Goal: Register for event/course

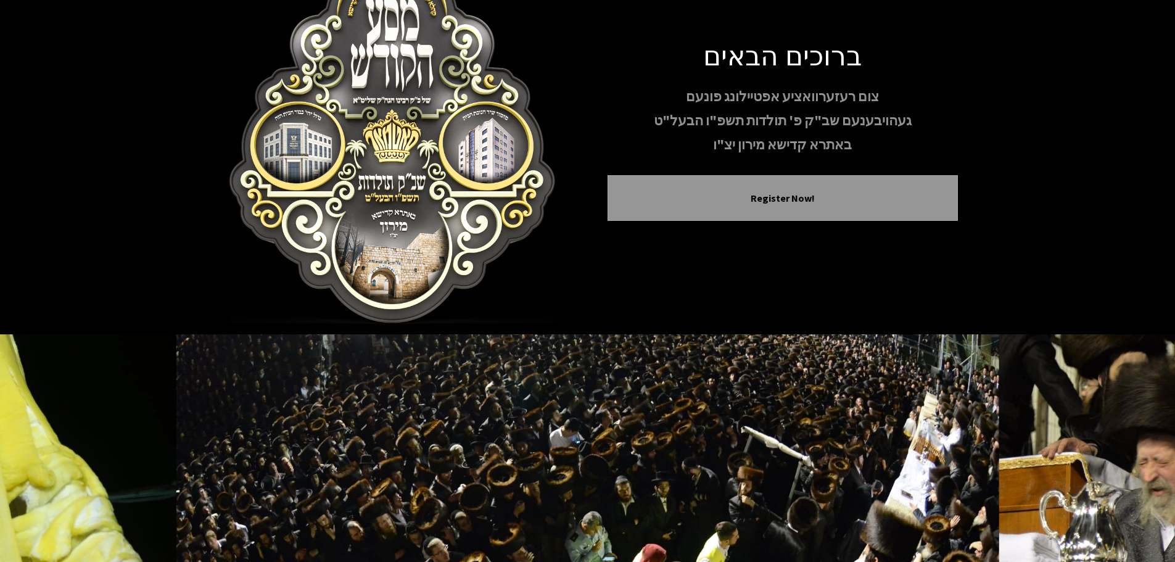
scroll to position [127, 0]
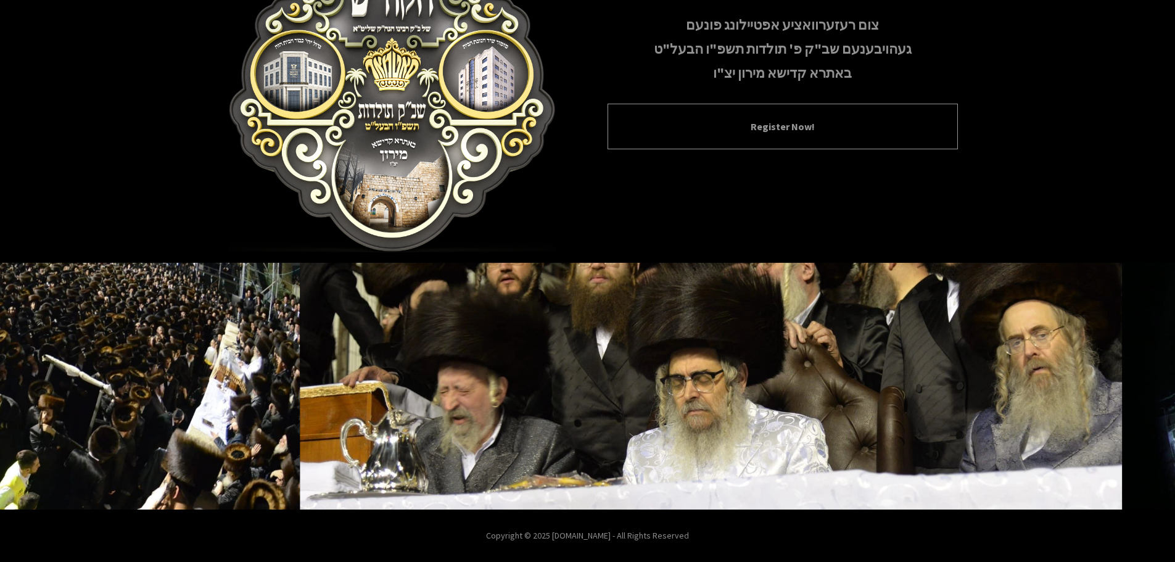
click at [896, 133] on button "Register Now!" at bounding box center [783, 126] width 320 height 15
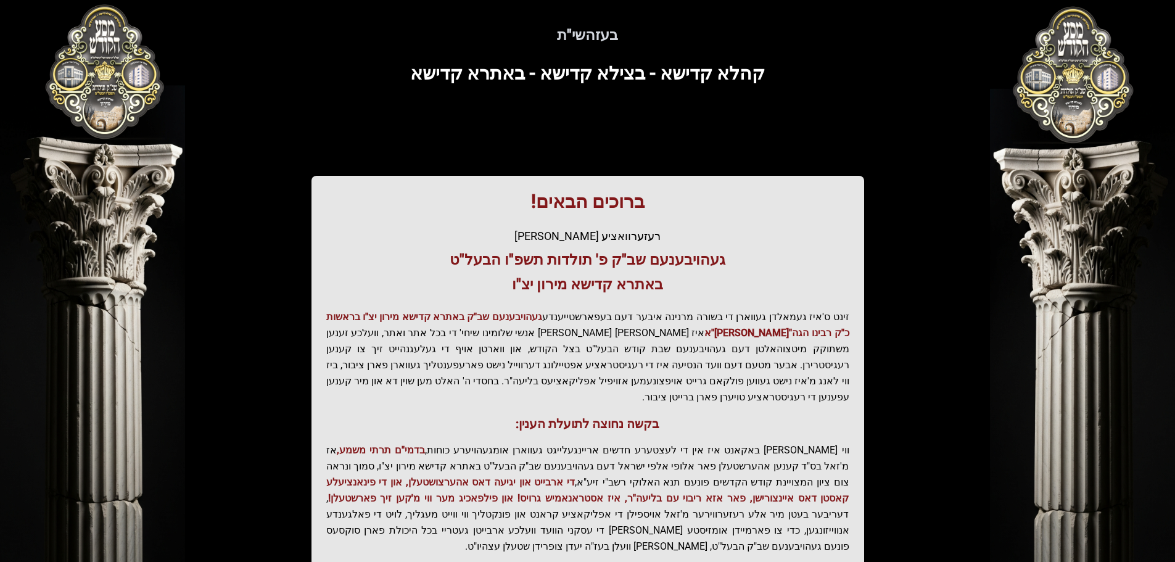
scroll to position [62, 0]
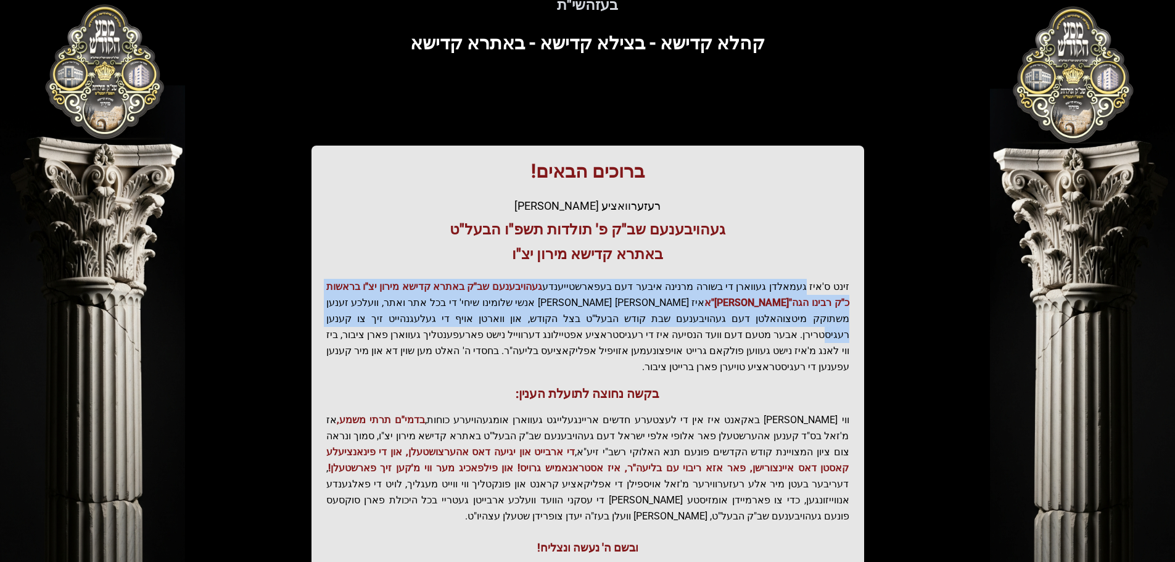
drag, startPoint x: 807, startPoint y: 287, endPoint x: 500, endPoint y: 316, distance: 308.5
click at [500, 316] on p "זינט ס'איז געמאלדן געווארן די בשורה מרנינה איבער דעם בעפארשטייענדע געהויבענעם ש…" at bounding box center [587, 327] width 523 height 96
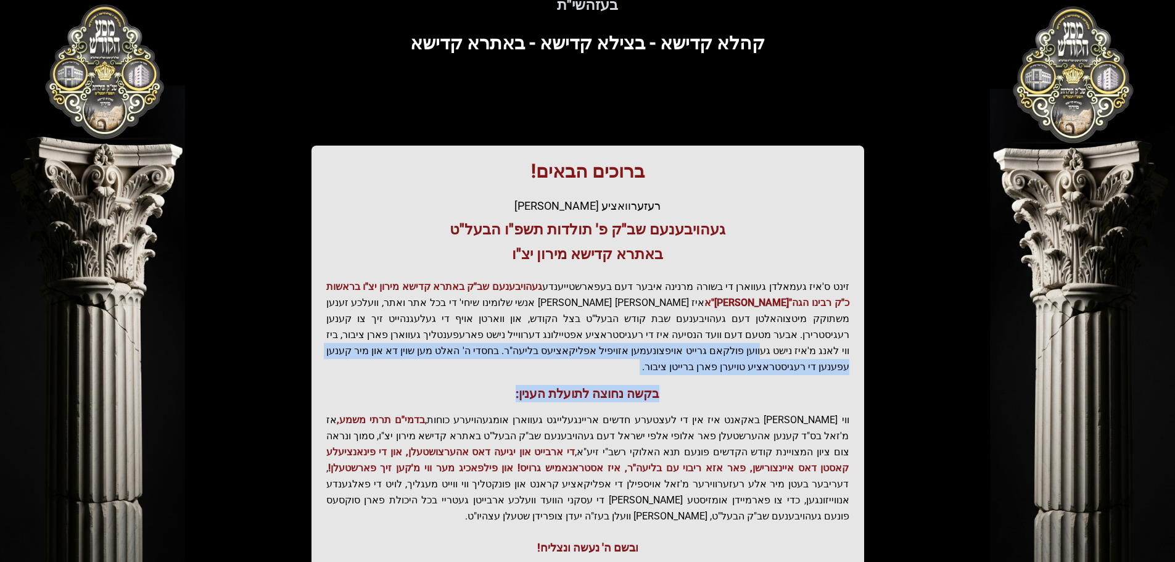
drag, startPoint x: 476, startPoint y: 335, endPoint x: 472, endPoint y: 367, distance: 32.3
click at [472, 367] on div "ברוכים הבאים! רעזערוואציע אפטיילונג פונעם געהויבענעם שב"ק פ' תולדות תשפ"ו הבעל"…" at bounding box center [587, 359] width 553 height 426
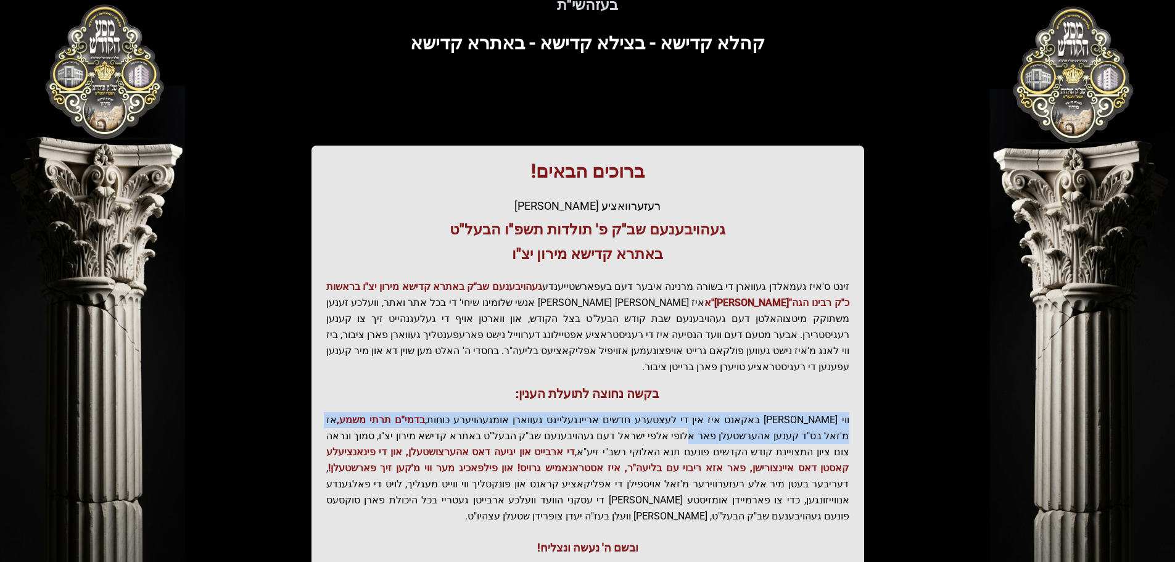
drag, startPoint x: 782, startPoint y: 418, endPoint x: 480, endPoint y: 364, distance: 307.1
click at [480, 364] on div "ברוכים הבאים! רעזערוואציע אפטיילונג פונעם געהויבענעם שב"ק פ' תולדות תשפ"ו הבעל"…" at bounding box center [587, 359] width 553 height 426
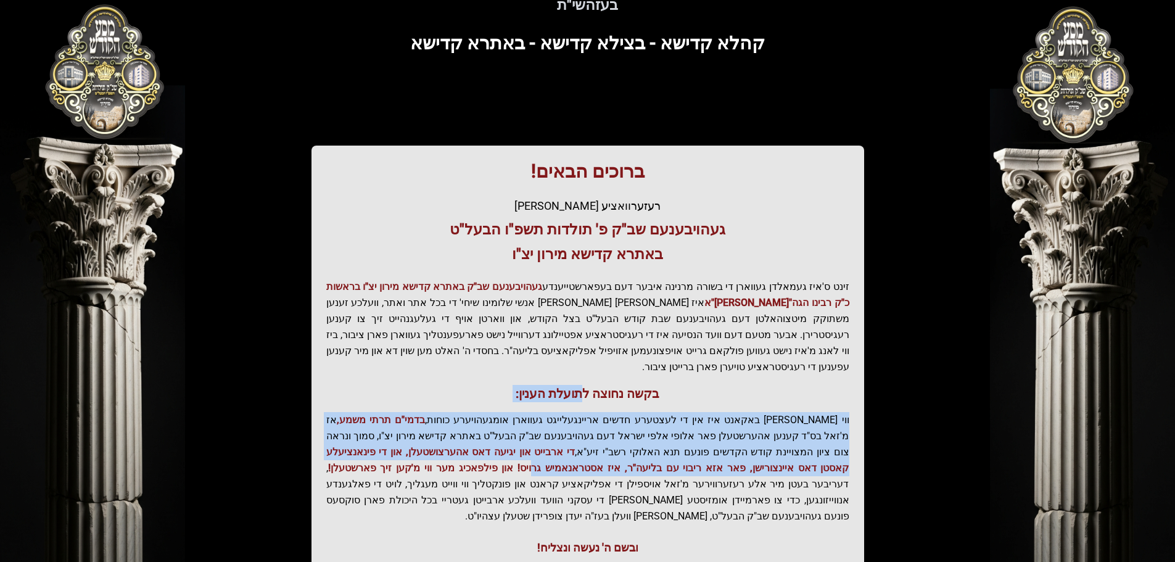
drag, startPoint x: 730, startPoint y: 446, endPoint x: 580, endPoint y: 379, distance: 163.7
click at [580, 379] on div "ברוכים הבאים! רעזערוואציע אפטיילונג פונעם געהויבענעם שב"ק פ' תולדות תשפ"ו הבעל"…" at bounding box center [587, 359] width 553 height 426
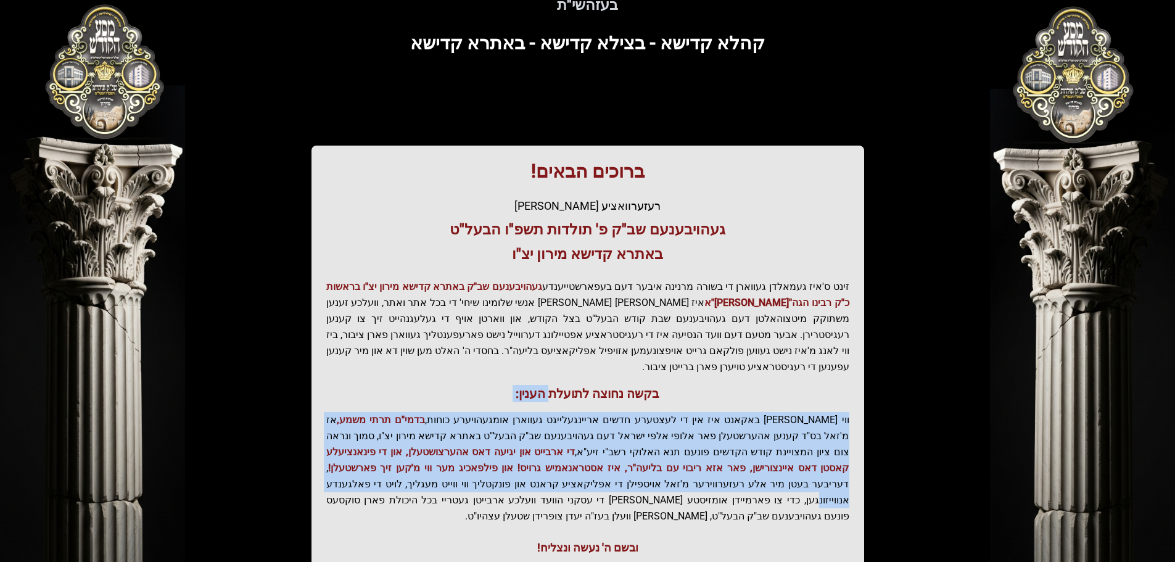
drag, startPoint x: 559, startPoint y: 465, endPoint x: 553, endPoint y: 376, distance: 89.6
click at [553, 376] on div "ברוכים הבאים! רעזערוואציע אפטיילונג פונעם געהויבענעם שב"ק פ' תולדות תשפ"ו הבעל"…" at bounding box center [587, 359] width 553 height 426
click at [568, 457] on span "די ארבייט און יגיעה דאס אהערצושטעלן, און די פינאנציעלע קאסטן דאס איינצורישן, פא…" at bounding box center [587, 460] width 523 height 28
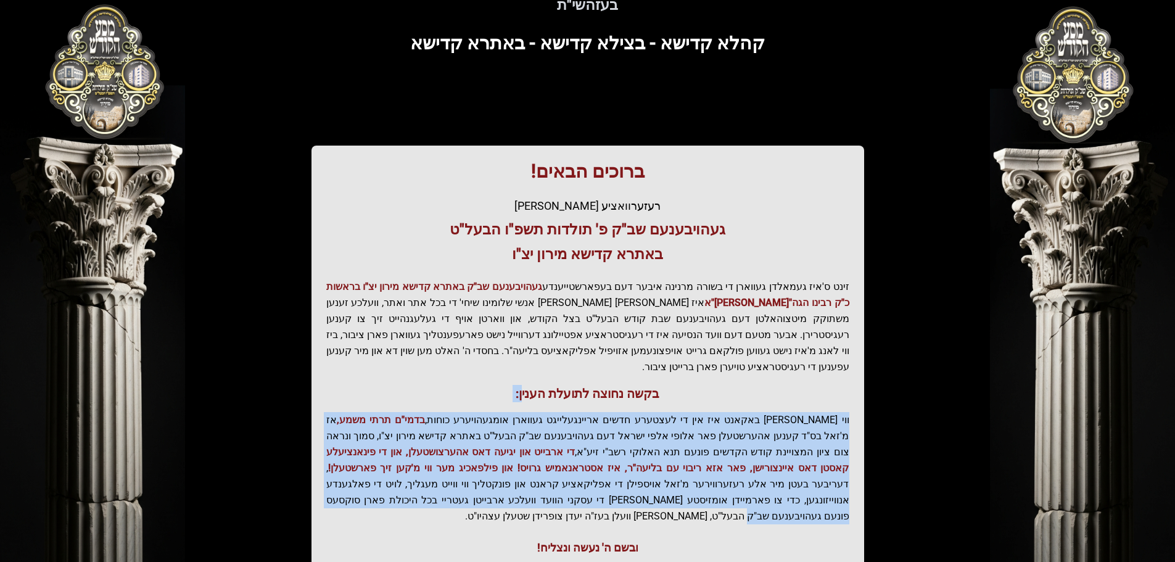
drag, startPoint x: 556, startPoint y: 477, endPoint x: 527, endPoint y: 384, distance: 98.3
click at [527, 384] on div "ברוכים הבאים! רעזערוואציע אפטיילונג פונעם געהויבענעם שב"ק פ' תולדות תשפ"ו הבעל"…" at bounding box center [587, 359] width 553 height 426
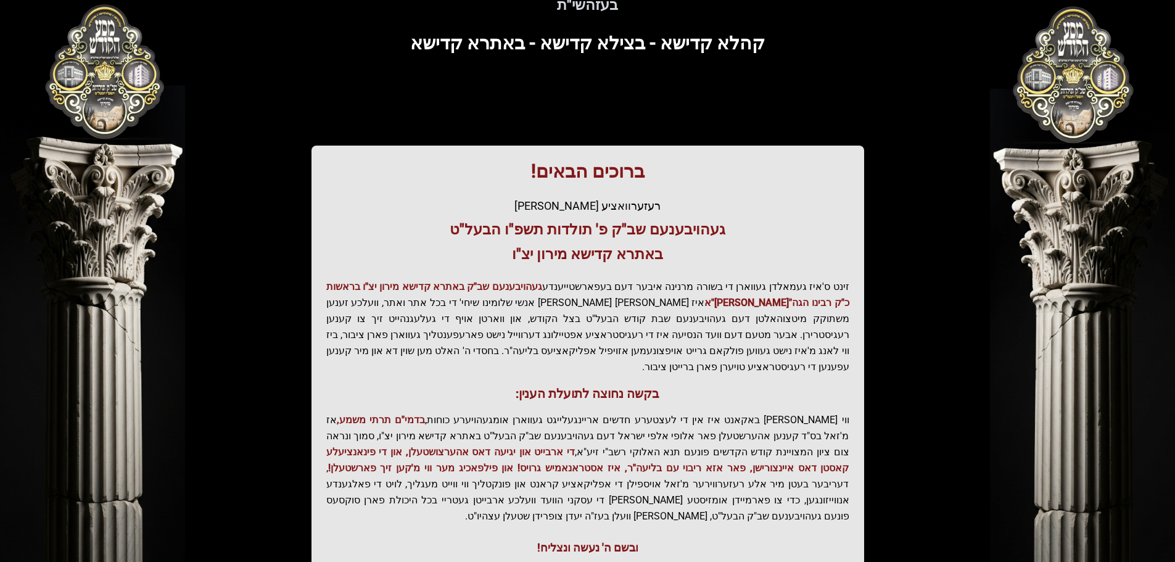
click at [689, 494] on div "ברוכים הבאים! רעזערוואציע אפטיילונג פונעם געהויבענעם שב"ק פ' תולדות תשפ"ו הבעל"…" at bounding box center [587, 359] width 553 height 426
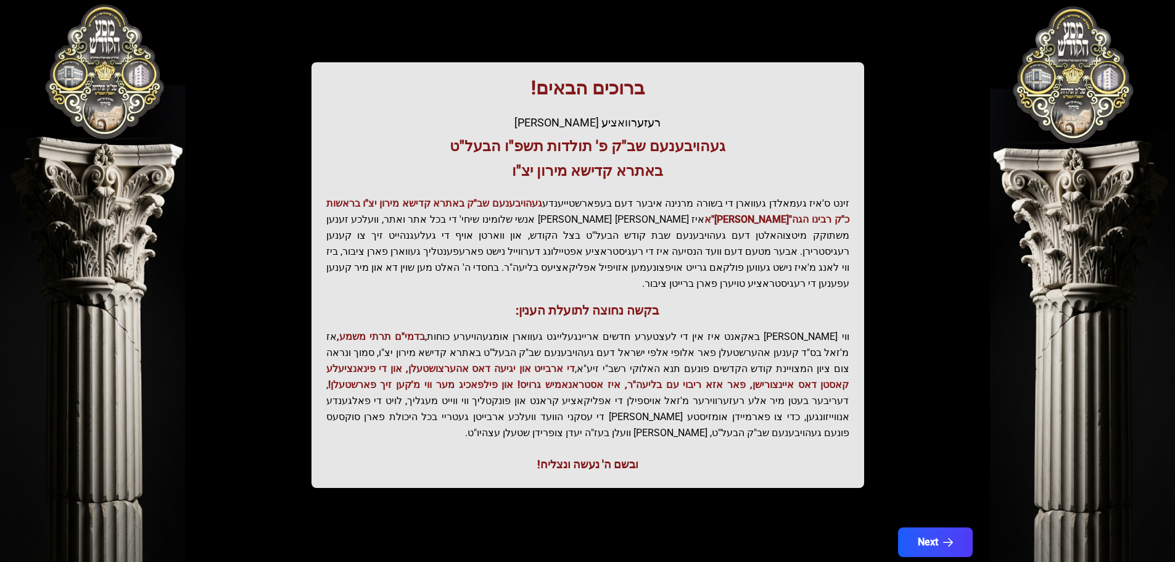
scroll to position [152, 0]
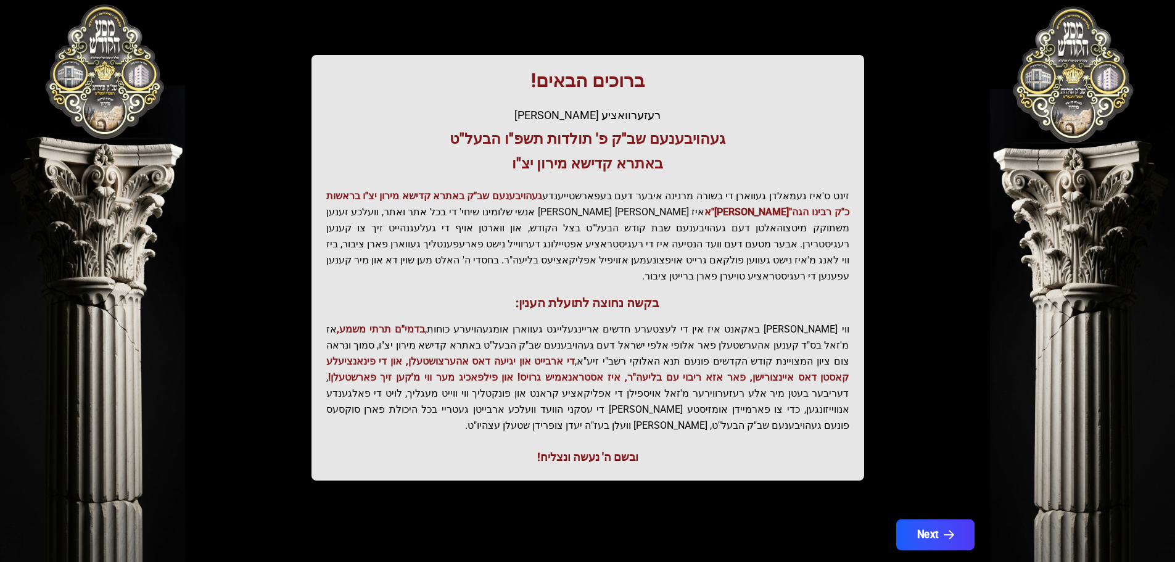
click at [946, 519] on button "Next" at bounding box center [935, 534] width 78 height 31
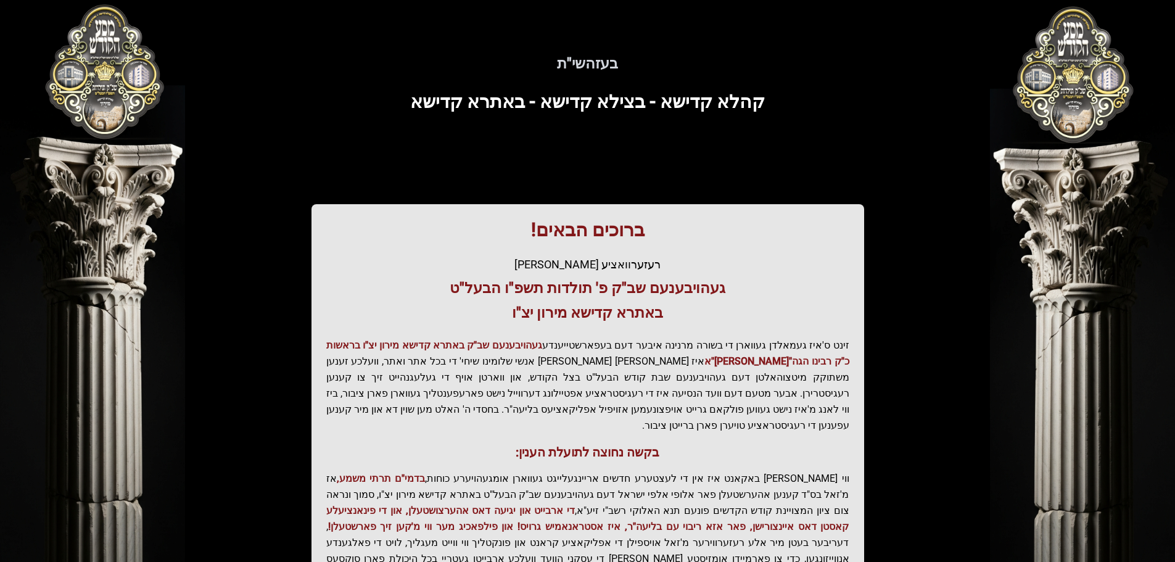
scroll to position [0, 0]
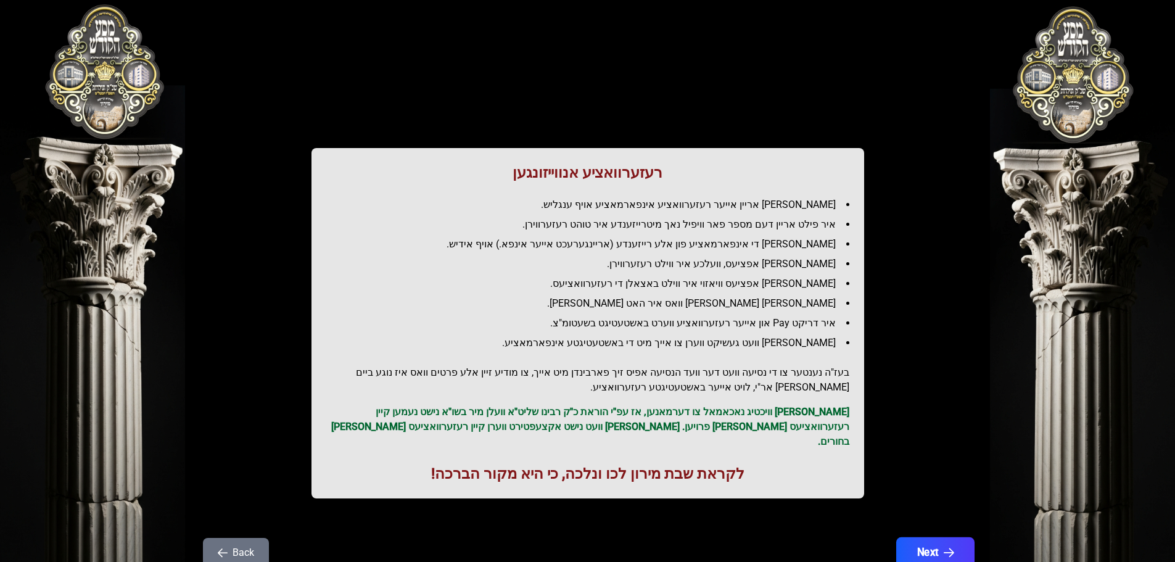
click at [942, 537] on button "Next" at bounding box center [935, 552] width 78 height 31
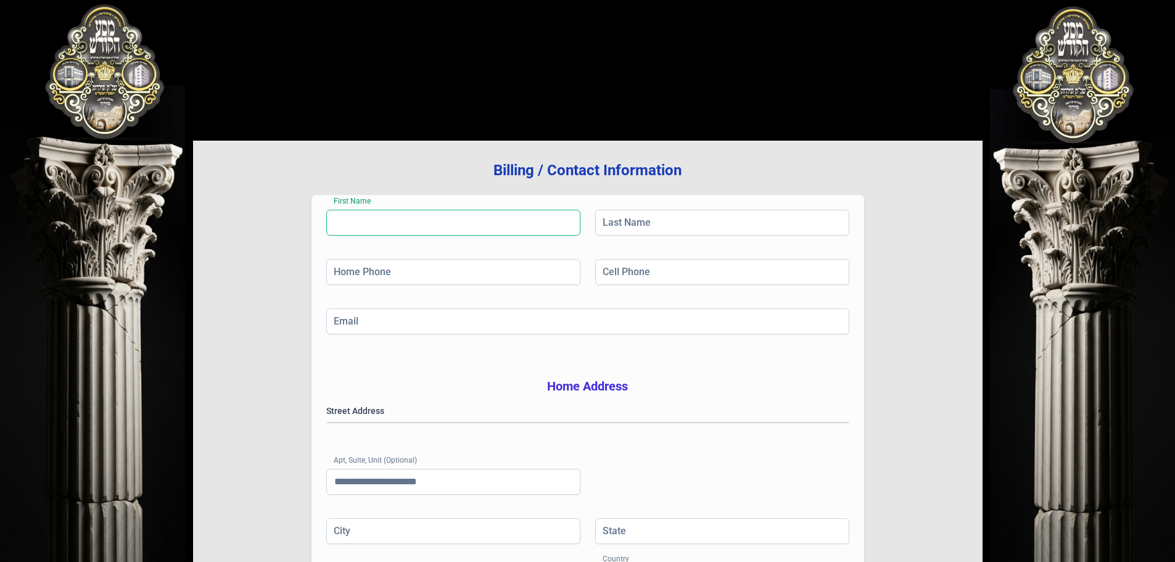
click at [381, 214] on input "First Name" at bounding box center [453, 223] width 254 height 26
type input "******"
type input "********"
click at [342, 267] on input "Home Phone" at bounding box center [453, 272] width 254 height 26
type input "**********"
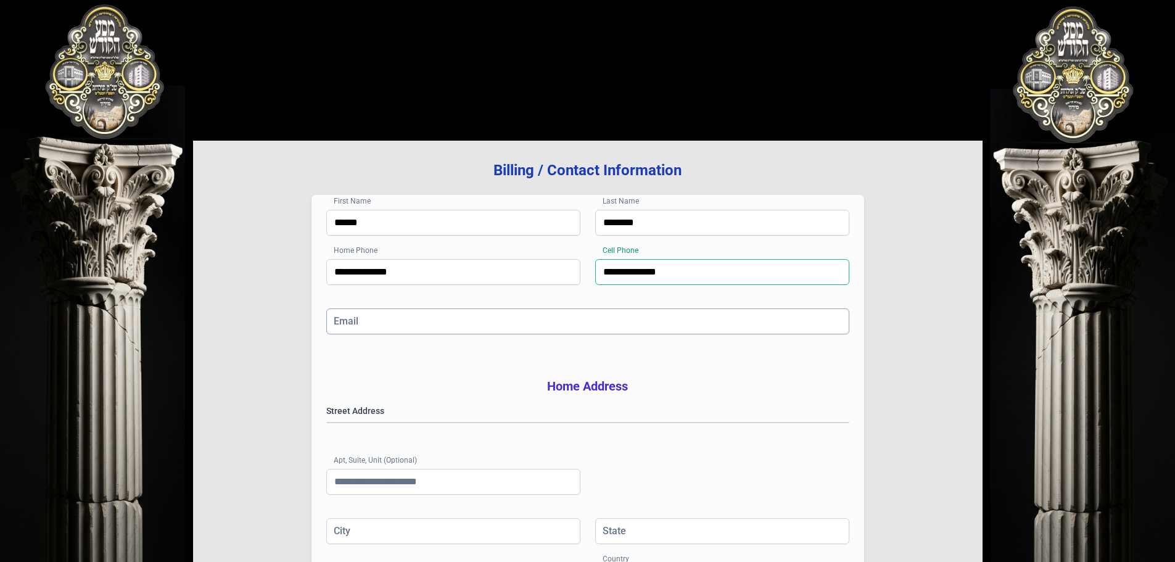
type input "**********"
click at [389, 319] on input "Email" at bounding box center [587, 321] width 523 height 26
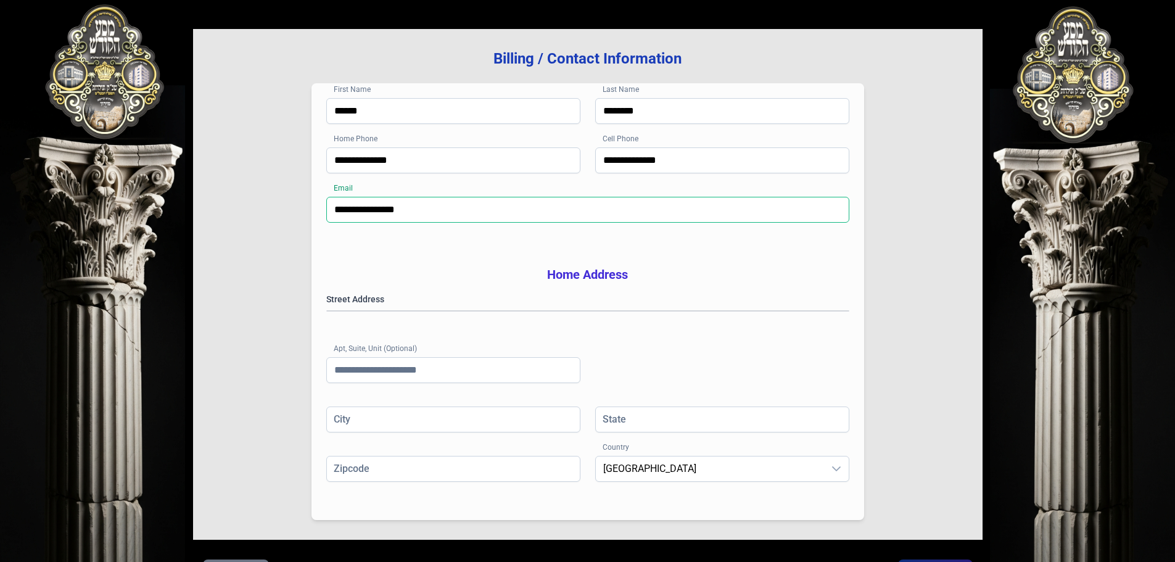
scroll to position [123, 0]
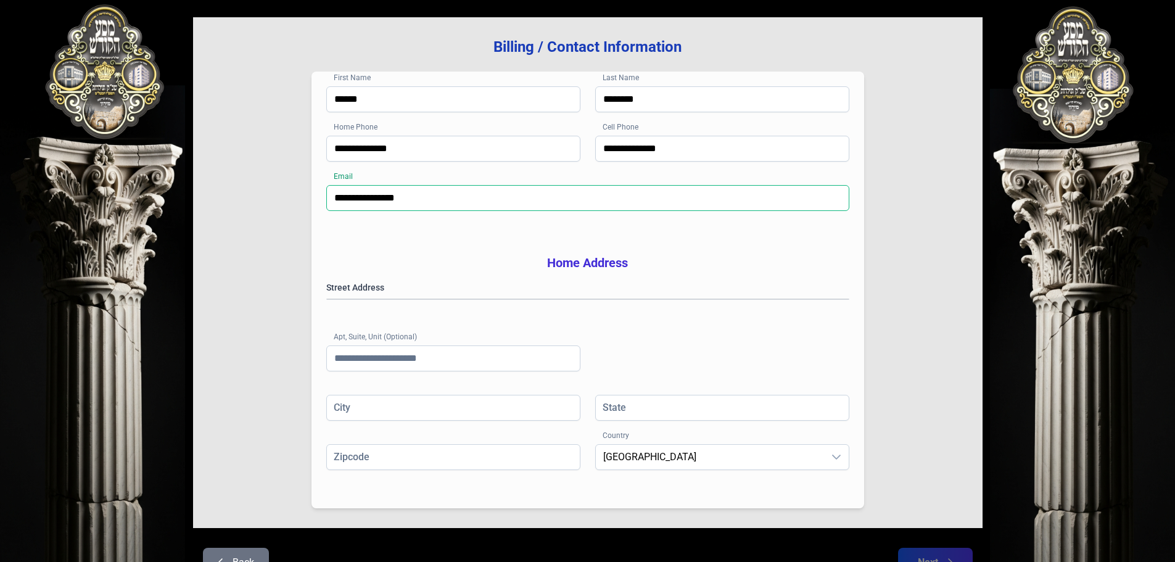
type input "**********"
click at [327, 299] on gmp-place-autocomplete at bounding box center [327, 299] width 0 height 0
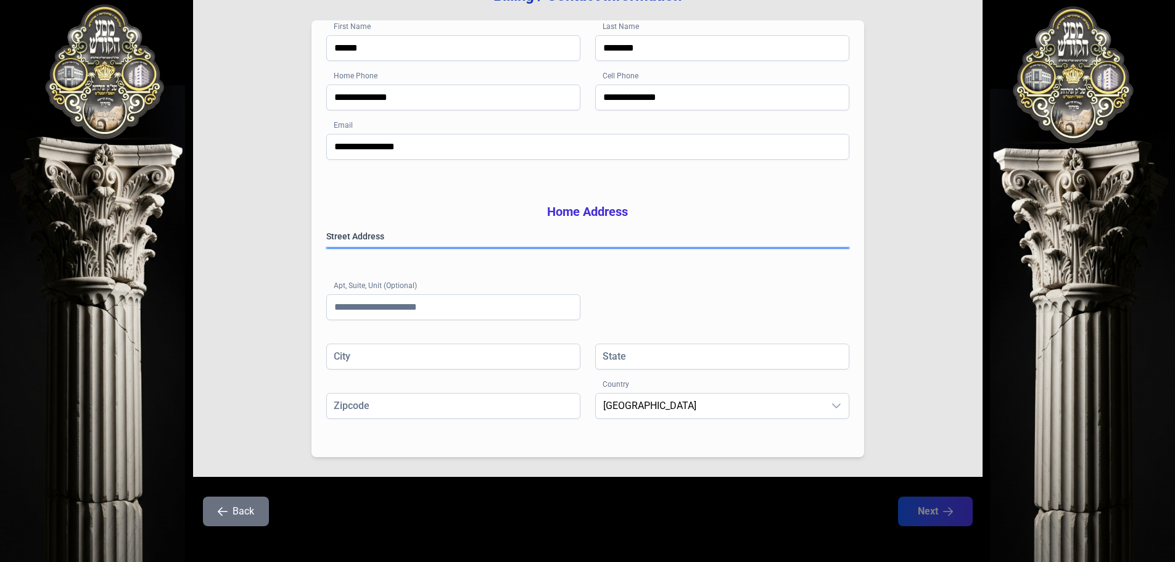
scroll to position [202, 0]
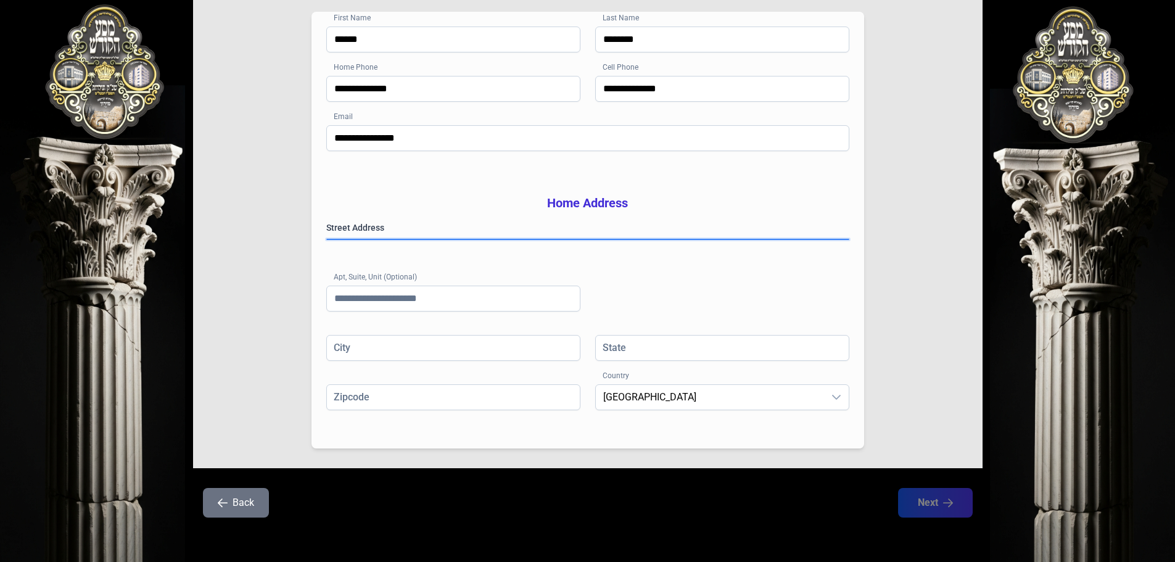
click at [327, 239] on gmp-place-autocomplete at bounding box center [327, 239] width 0 height 0
type input "**********"
type input "**"
type input "*****"
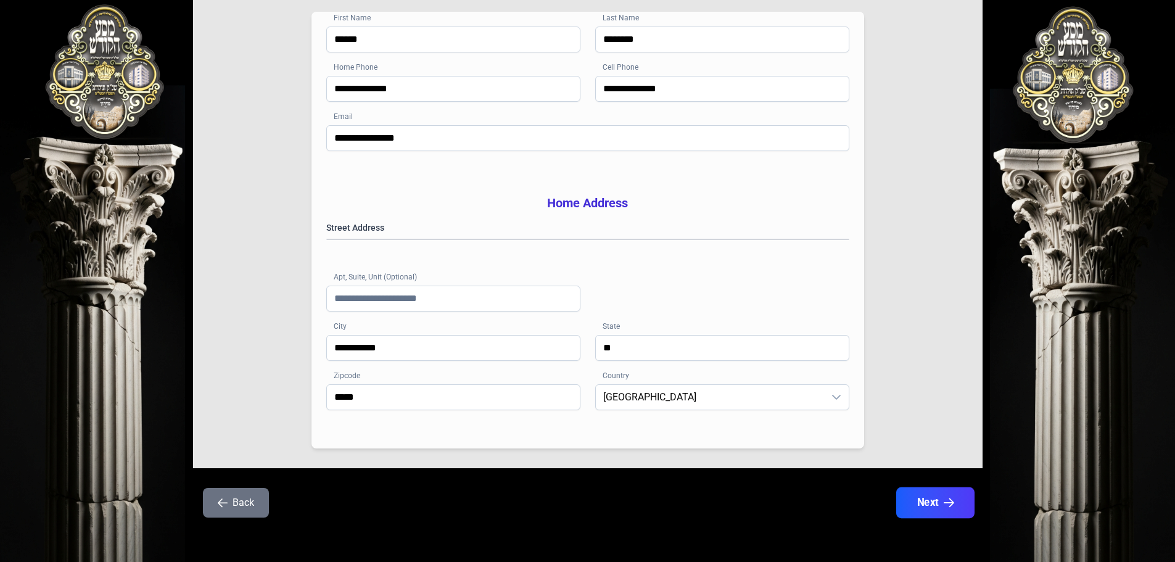
click at [933, 501] on button "Next" at bounding box center [935, 502] width 78 height 31
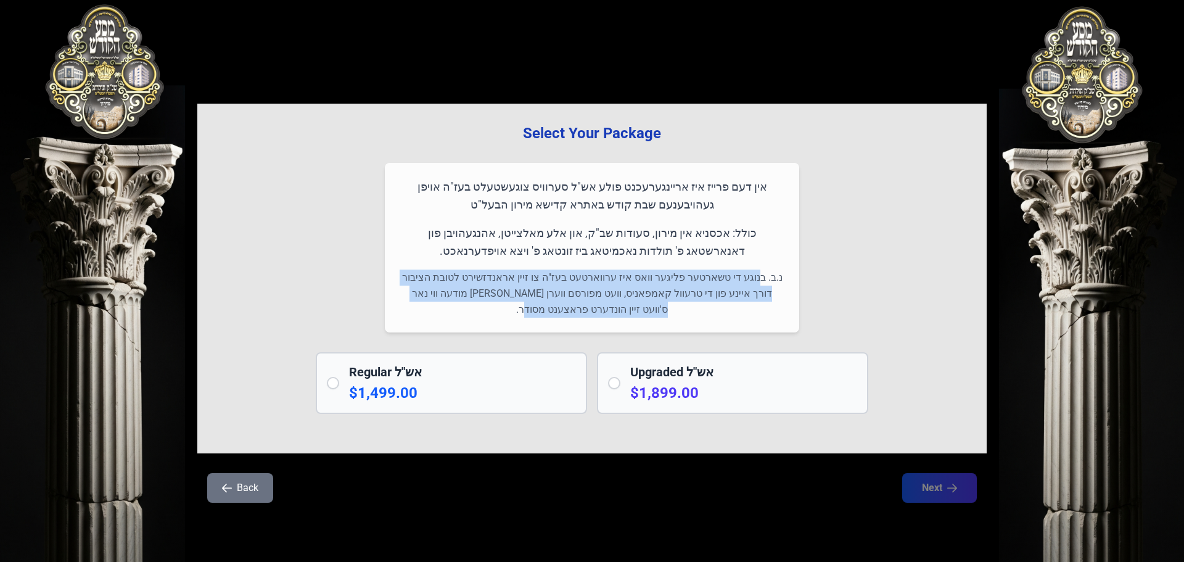
drag, startPoint x: 760, startPoint y: 281, endPoint x: 482, endPoint y: 302, distance: 279.0
click at [482, 302] on p "נ.ב. בנוגע די טשארטער פליגער וואס איז ערווארטעט בעז"ה צו זיין אראנדזשירט לטובת …" at bounding box center [592, 294] width 385 height 48
click at [249, 482] on button "Back" at bounding box center [240, 488] width 66 height 30
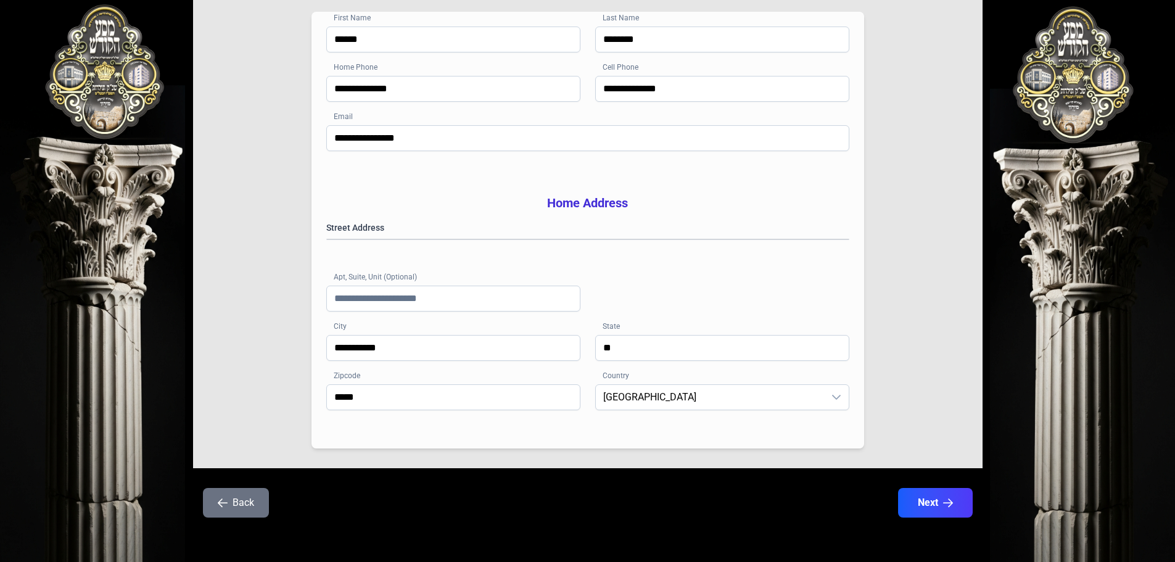
scroll to position [202, 0]
click at [327, 239] on gmp-place-autocomplete at bounding box center [327, 239] width 0 height 0
click at [434, 281] on div "**********" at bounding box center [587, 277] width 523 height 113
click at [934, 500] on button "Next" at bounding box center [935, 502] width 78 height 31
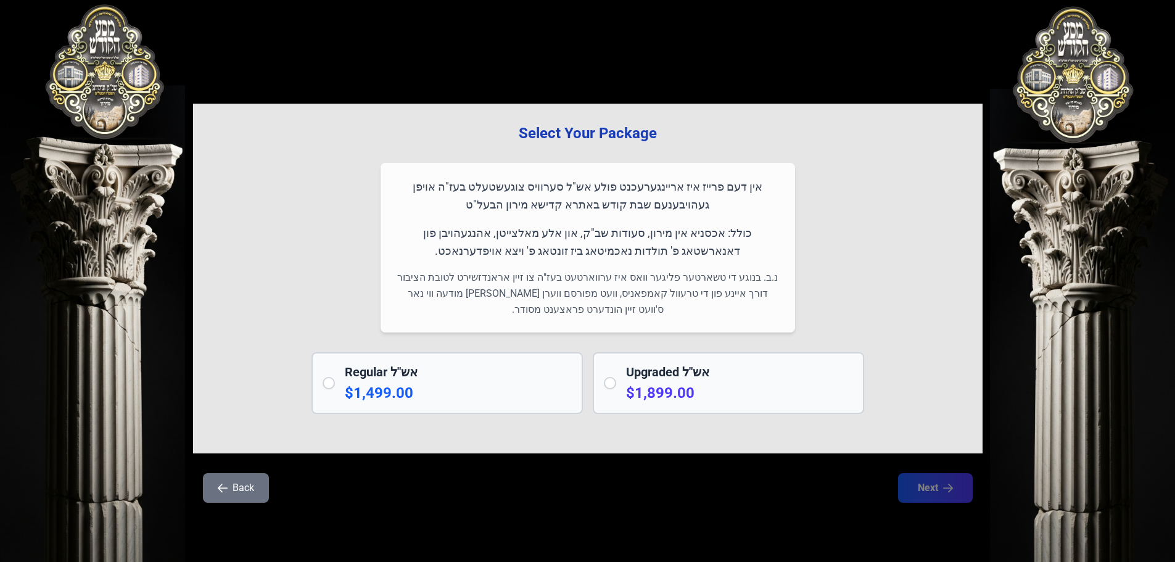
scroll to position [0, 0]
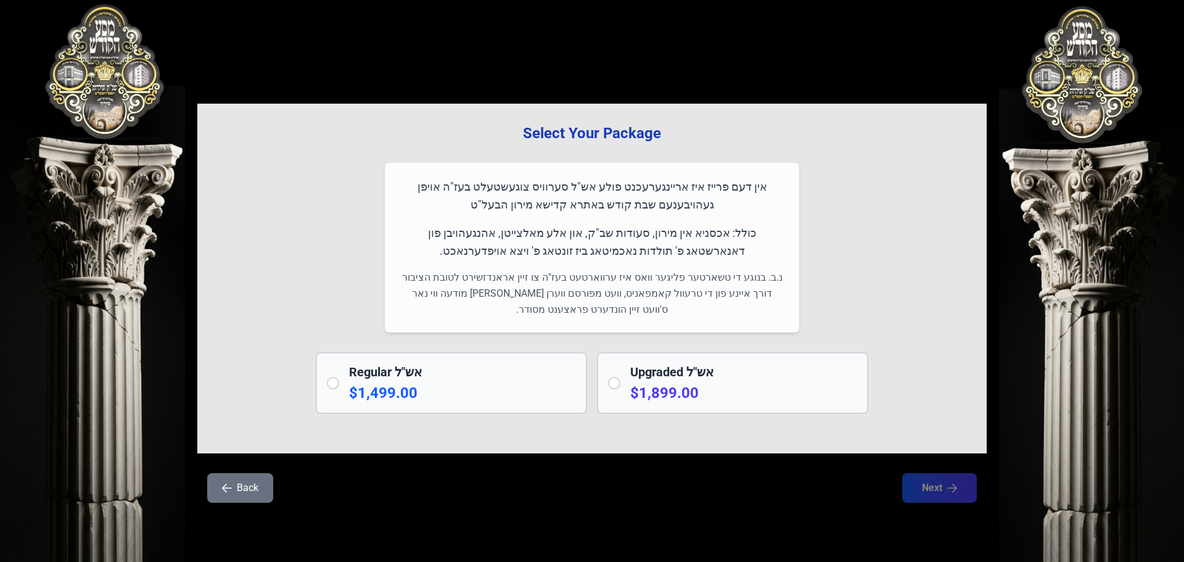
click at [657, 389] on p "$1,899.00" at bounding box center [743, 393] width 227 height 20
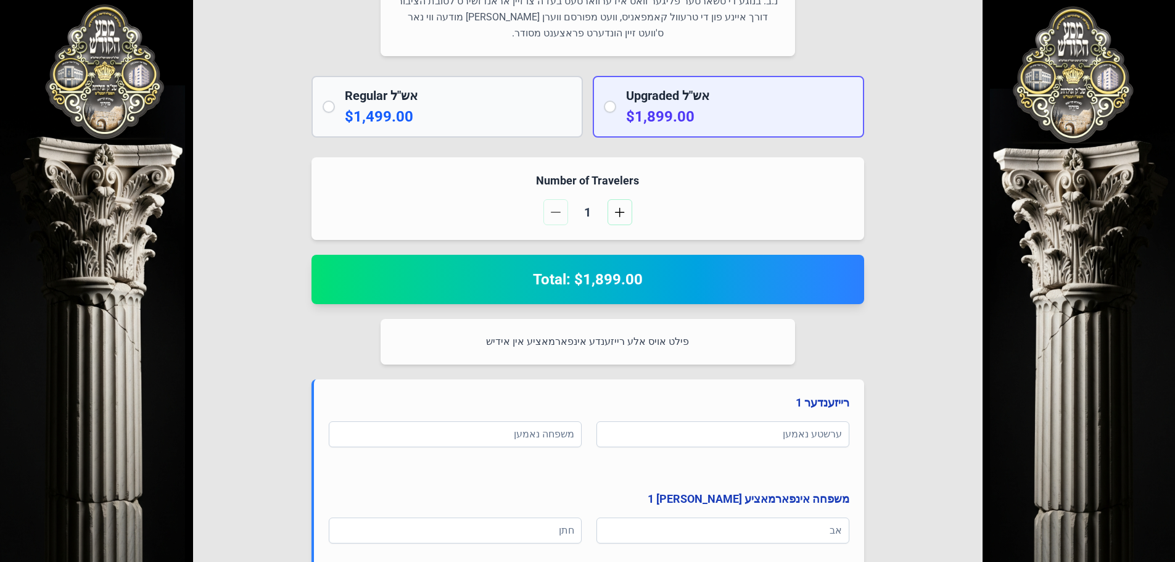
scroll to position [247, 0]
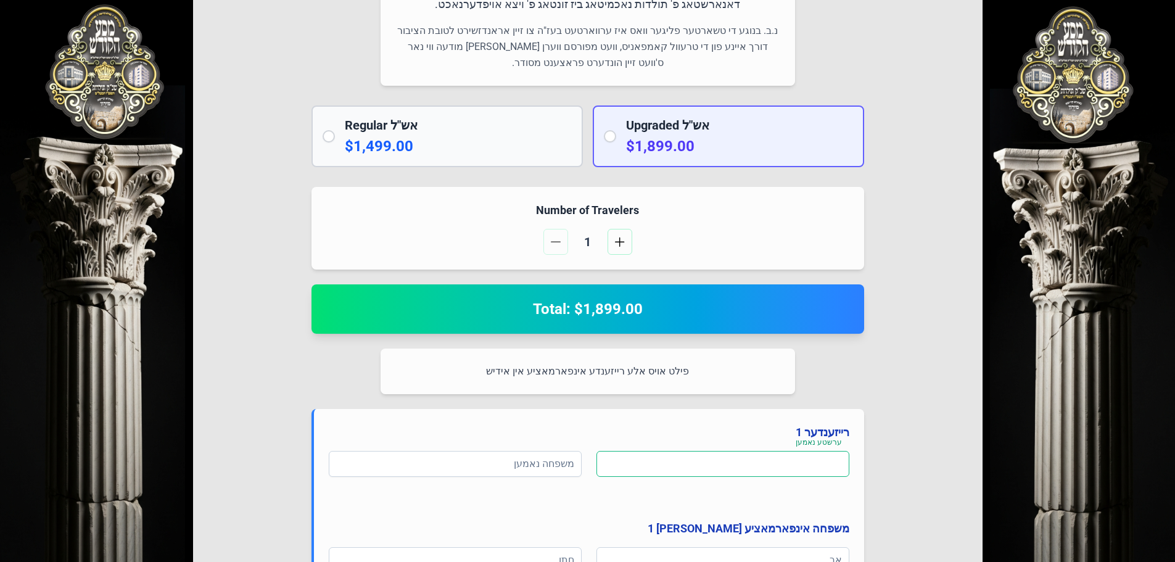
click at [692, 460] on input at bounding box center [722, 464] width 253 height 26
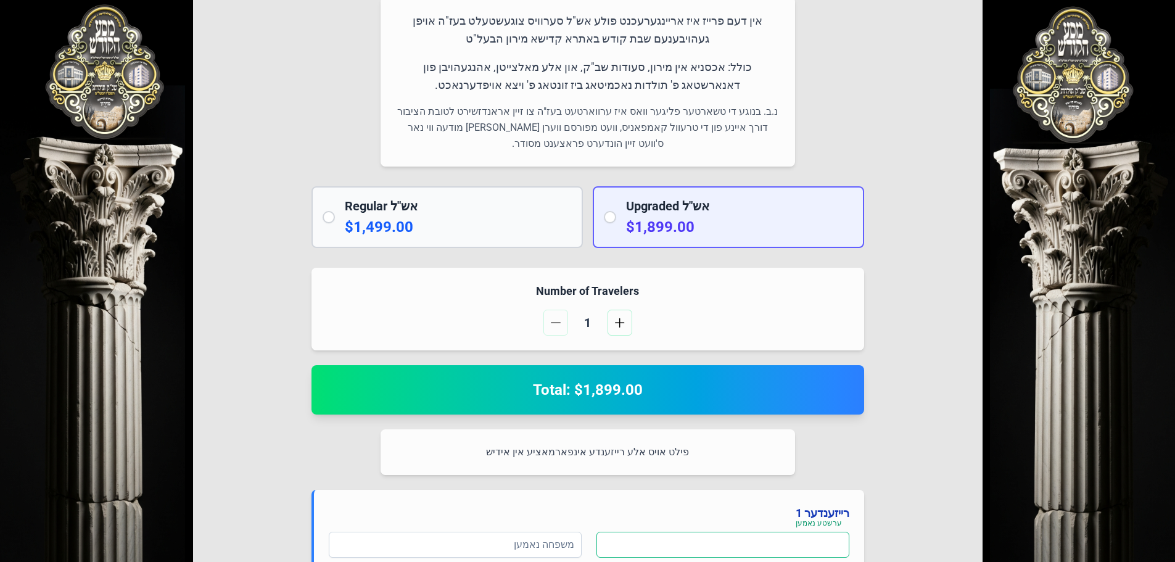
scroll to position [0, 0]
